Goal: Use online tool/utility

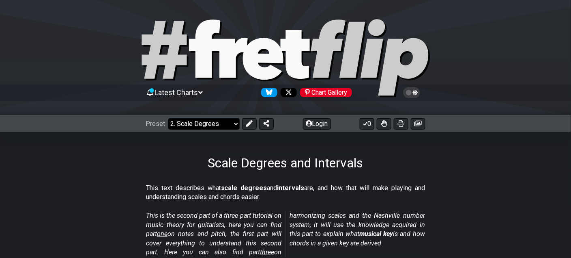
drag, startPoint x: 220, startPoint y: 122, endPoint x: 204, endPoint y: 138, distance: 23.2
click at [220, 122] on select "Welcome to #fretflip! Initial Preset Custom Preset Minor Pentatonic Major Penta…" at bounding box center [203, 123] width 71 height 11
click at [168, 118] on select "Welcome to #fretflip! Initial Preset Custom Preset Minor Pentatonic Major Penta…" at bounding box center [203, 123] width 71 height 11
select select "/movable-7th-chords"
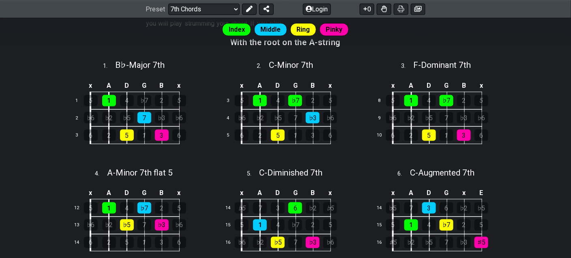
scroll to position [257, 0]
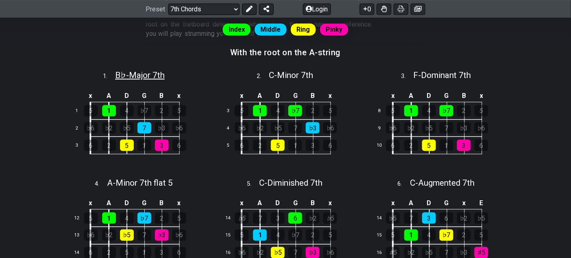
click at [115, 77] on span "B♭ - Major 7th" at bounding box center [140, 75] width 50 height 10
select select "Bb"
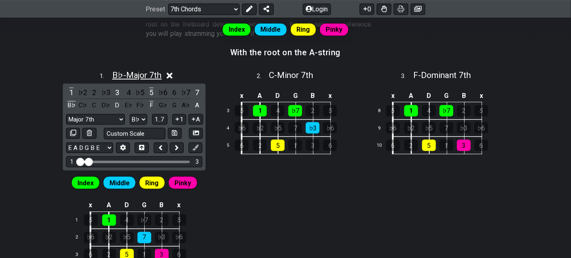
click at [120, 75] on span "B♭ - Major 7th" at bounding box center [137, 75] width 50 height 10
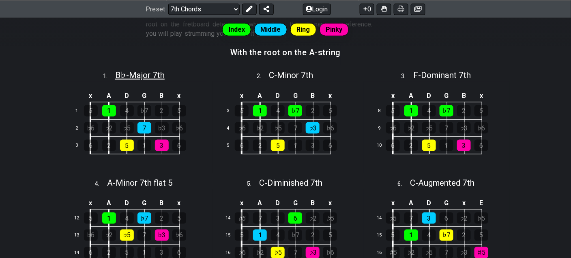
click at [120, 75] on span "B♭ - Major 7th" at bounding box center [140, 75] width 50 height 10
select select "Bb"
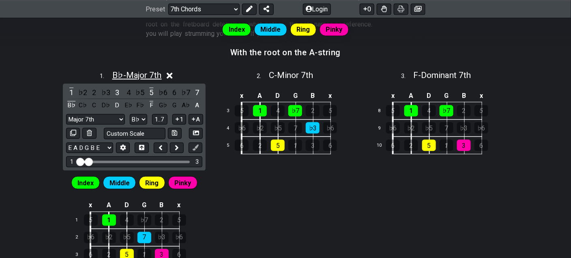
click at [137, 75] on span "B♭ - Major 7th" at bounding box center [137, 75] width 50 height 10
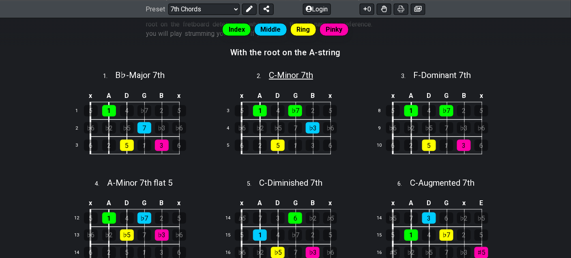
click at [286, 77] on span "C - Minor 7th" at bounding box center [291, 75] width 44 height 10
select select "C"
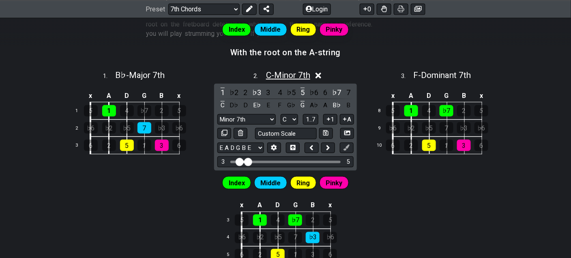
click at [285, 77] on span "C - Minor 7th" at bounding box center [288, 75] width 44 height 10
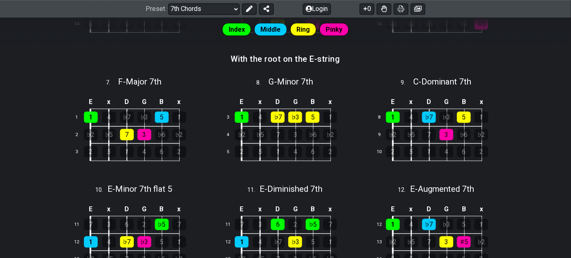
scroll to position [500, 0]
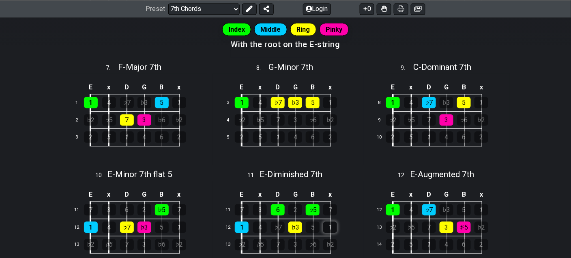
click at [334, 223] on div "1" at bounding box center [330, 226] width 14 height 11
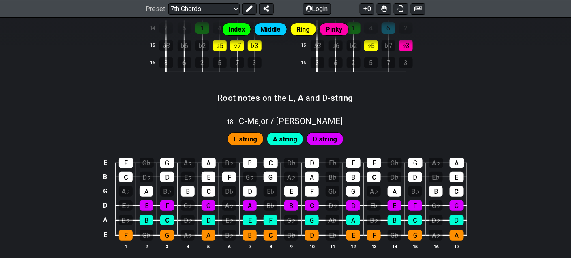
scroll to position [920, 0]
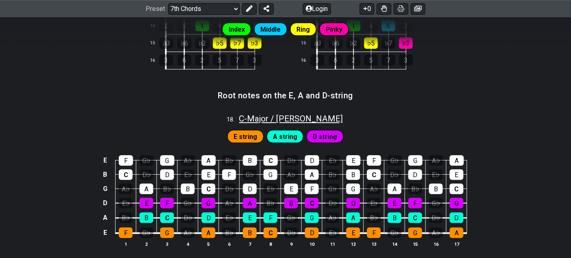
click at [269, 114] on span "C - Major / Ionian" at bounding box center [291, 119] width 104 height 10
select select "C"
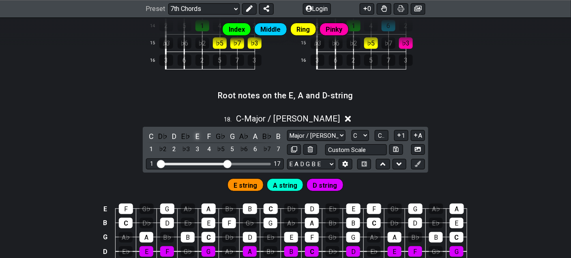
click at [199, 131] on div "E" at bounding box center [197, 136] width 11 height 11
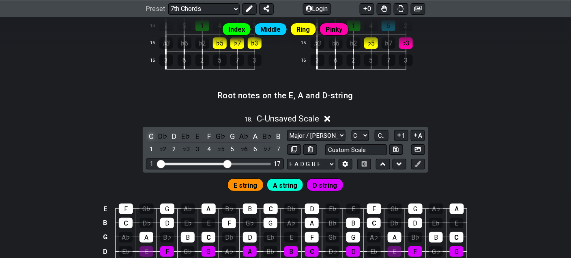
click at [151, 131] on div "C" at bounding box center [151, 136] width 11 height 11
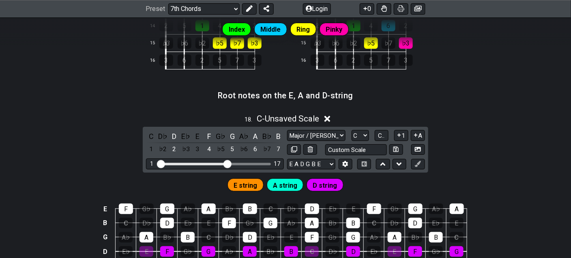
click at [330, 116] on icon at bounding box center [328, 119] width 6 height 6
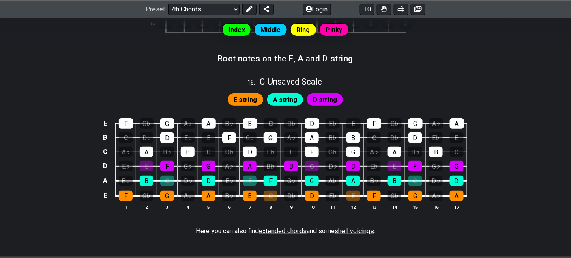
scroll to position [974, 0]
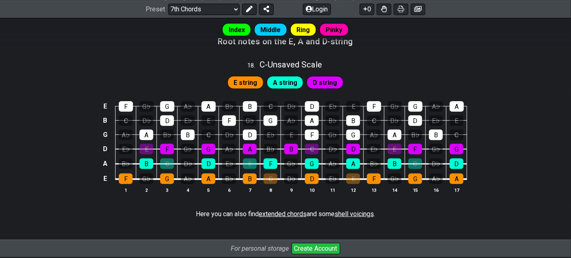
click at [233, 76] on div "E string" at bounding box center [246, 82] width 36 height 13
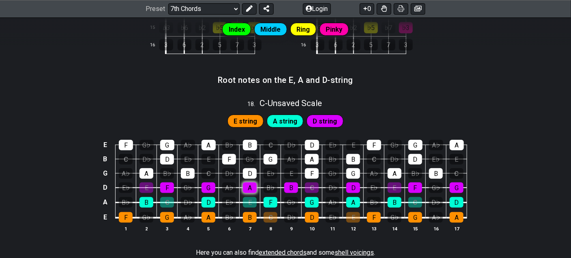
scroll to position [933, 0]
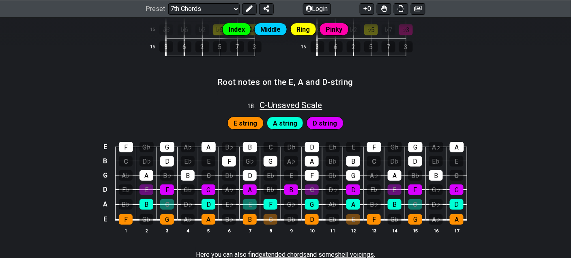
click at [274, 100] on span "C - Unsaved Scale" at bounding box center [291, 105] width 63 height 10
select select "C"
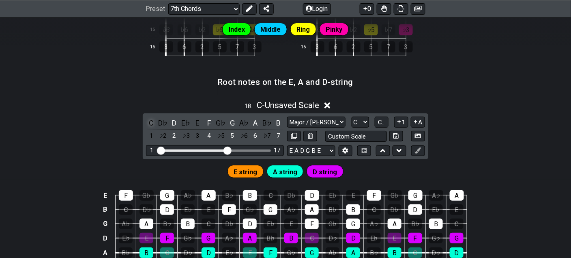
click at [151, 117] on div "C" at bounding box center [151, 122] width 11 height 11
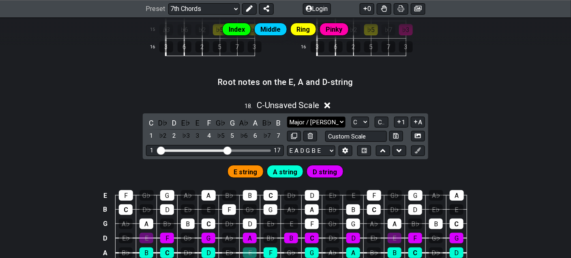
click at [320, 116] on select "Major / Ionian New Scale Minor Pentatonic Major Pentatonic Minor Blues Major Bl…" at bounding box center [316, 121] width 58 height 11
select select "Phrygian"
click at [287, 116] on select "Major / Ionian New Scale Minor Pentatonic Major Pentatonic Minor Blues Major Bl…" at bounding box center [316, 121] width 58 height 11
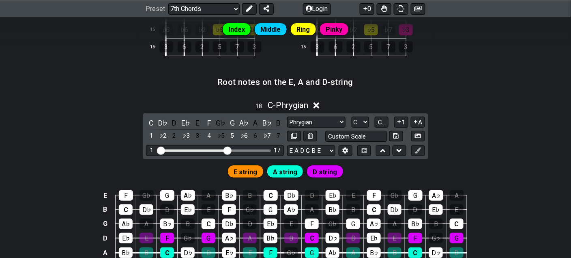
click at [107, 75] on section "Root notes on the E, A and D-string" at bounding box center [285, 84] width 571 height 21
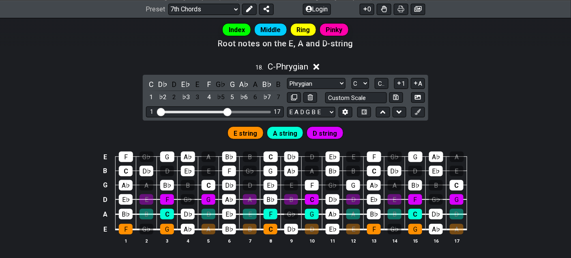
scroll to position [960, 0]
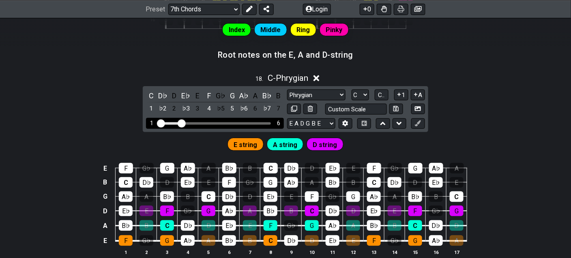
drag, startPoint x: 229, startPoint y: 116, endPoint x: 180, endPoint y: 119, distance: 49.2
click at [180, 123] on input "Visible fret range" at bounding box center [214, 123] width 115 height 0
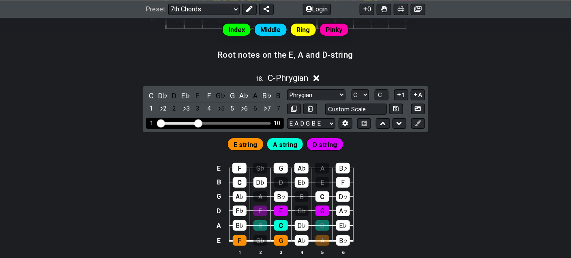
drag, startPoint x: 181, startPoint y: 119, endPoint x: 198, endPoint y: 120, distance: 17.1
click at [198, 123] on input "Visible fret range" at bounding box center [214, 123] width 115 height 0
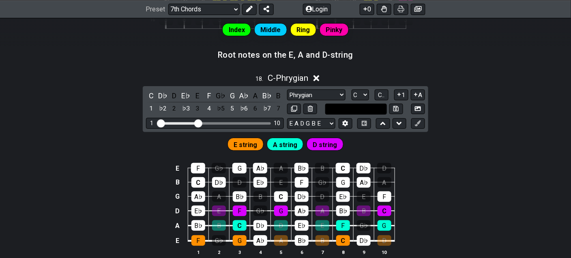
click at [364, 104] on input "text" at bounding box center [357, 109] width 62 height 11
type input "Custom Scale"
click at [387, 59] on section "Root notes on the E, A and D-string" at bounding box center [285, 57] width 571 height 21
click at [319, 75] on icon at bounding box center [317, 78] width 6 height 6
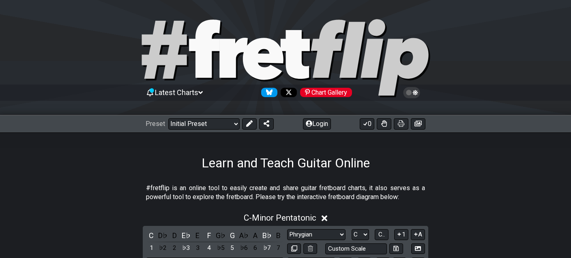
select select "Phrygian"
